Goal: Task Accomplishment & Management: Complete application form

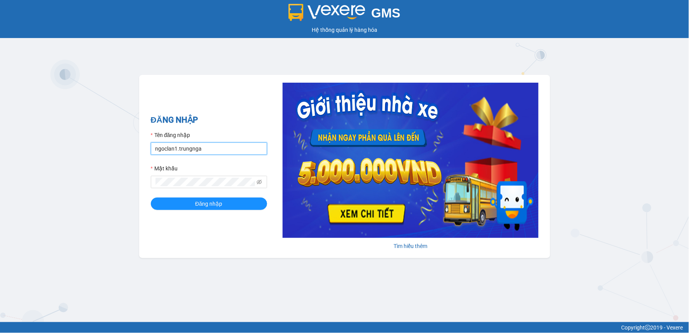
click at [165, 150] on input "ngoclan1.trungnga" at bounding box center [209, 148] width 116 height 12
type input "thucute.trungnga"
click at [151, 197] on button "Đăng nhập" at bounding box center [209, 203] width 116 height 12
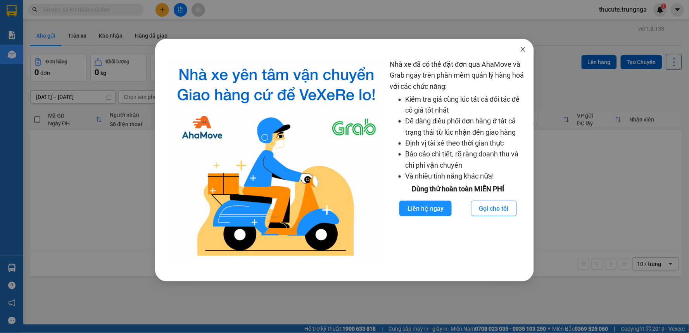
click at [523, 50] on icon "close" at bounding box center [523, 49] width 6 height 6
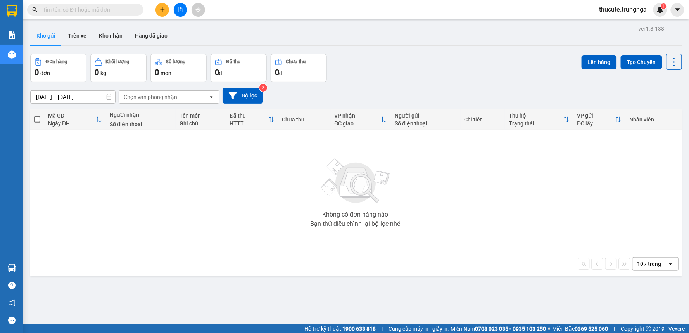
click at [168, 8] on button at bounding box center [162, 10] width 14 height 14
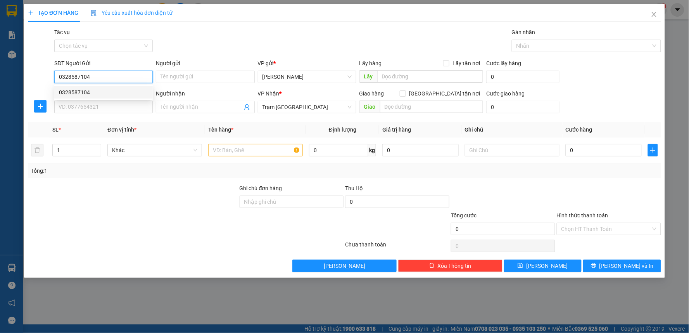
type input "0328587104"
click at [102, 84] on div "SĐT Người Gửi 0328587104" at bounding box center [103, 72] width 98 height 27
click at [100, 88] on form "SĐT Người Gửi 0328587104 Người gửi Tên người gửi VP gửi * Phan Thiết Lấy hàng L…" at bounding box center [344, 87] width 633 height 57
click at [99, 105] on input "SĐT Người Nhận" at bounding box center [103, 107] width 98 height 12
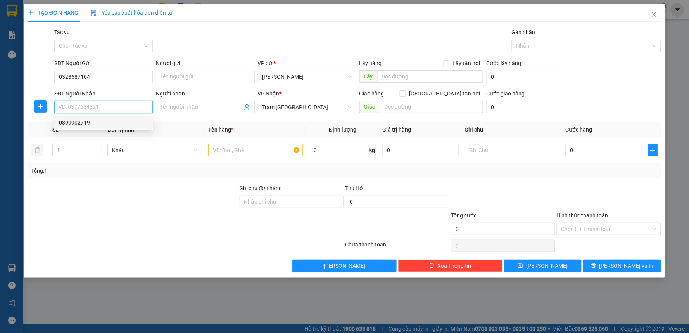
click at [90, 121] on div "0399902719" at bounding box center [103, 122] width 89 height 9
type input "0399902719"
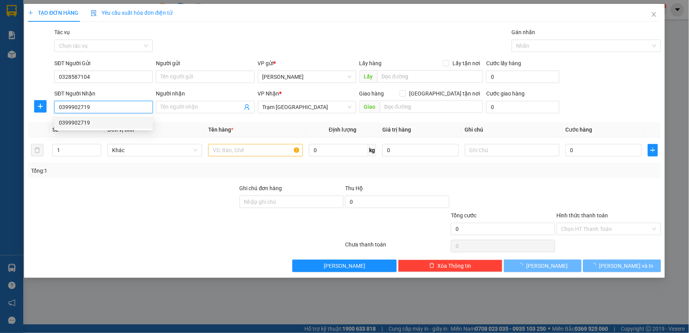
type input "50.000"
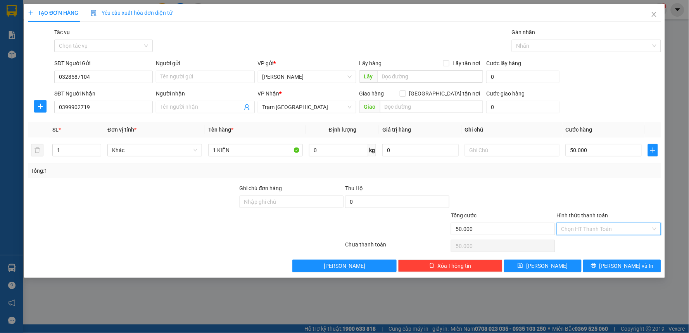
click at [593, 228] on input "Hình thức thanh toán" at bounding box center [606, 229] width 90 height 12
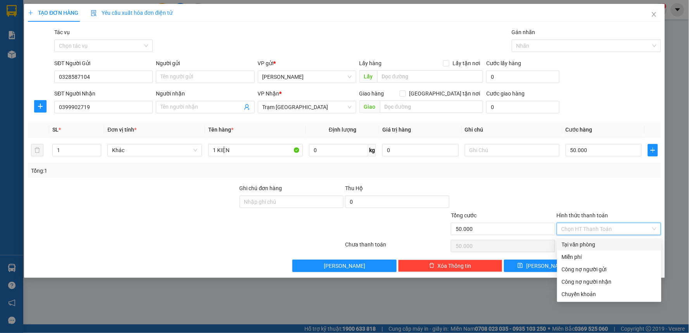
click at [594, 245] on div "Tại văn phòng" at bounding box center [609, 244] width 95 height 9
type input "0"
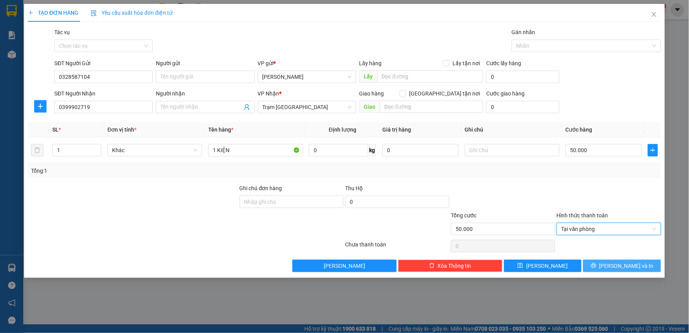
click at [617, 266] on span "Lưu và In" at bounding box center [626, 265] width 54 height 9
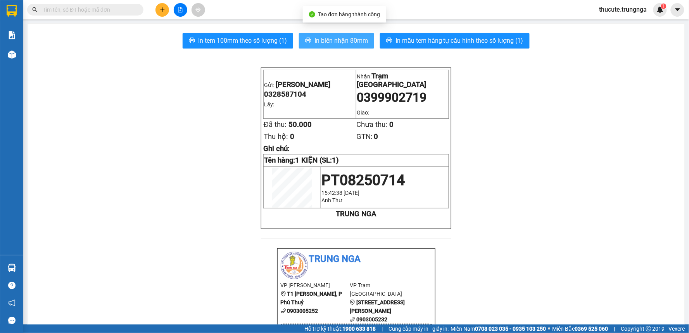
click at [315, 44] on span "In biên nhận 80mm" at bounding box center [341, 41] width 54 height 10
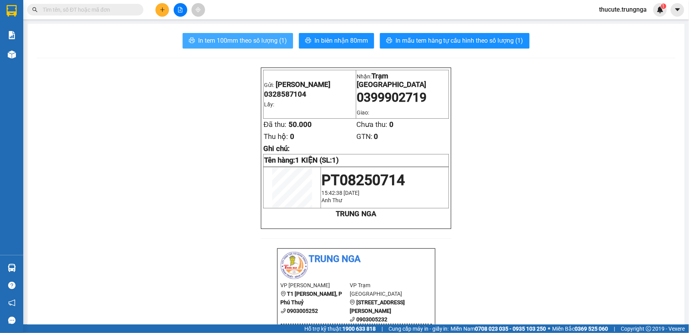
click at [249, 37] on span "In tem 100mm theo số lượng (1)" at bounding box center [242, 41] width 89 height 10
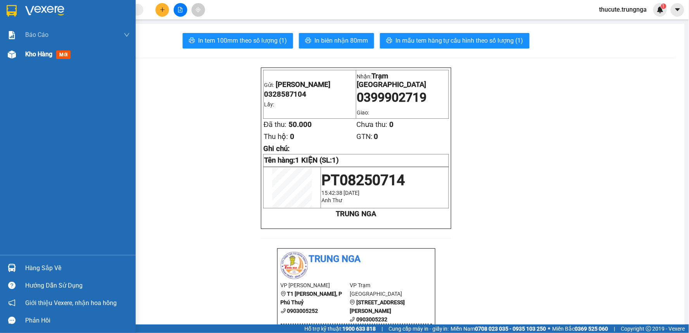
click at [35, 51] on span "Kho hàng" at bounding box center [38, 53] width 27 height 7
